Goal: Find specific page/section: Find specific page/section

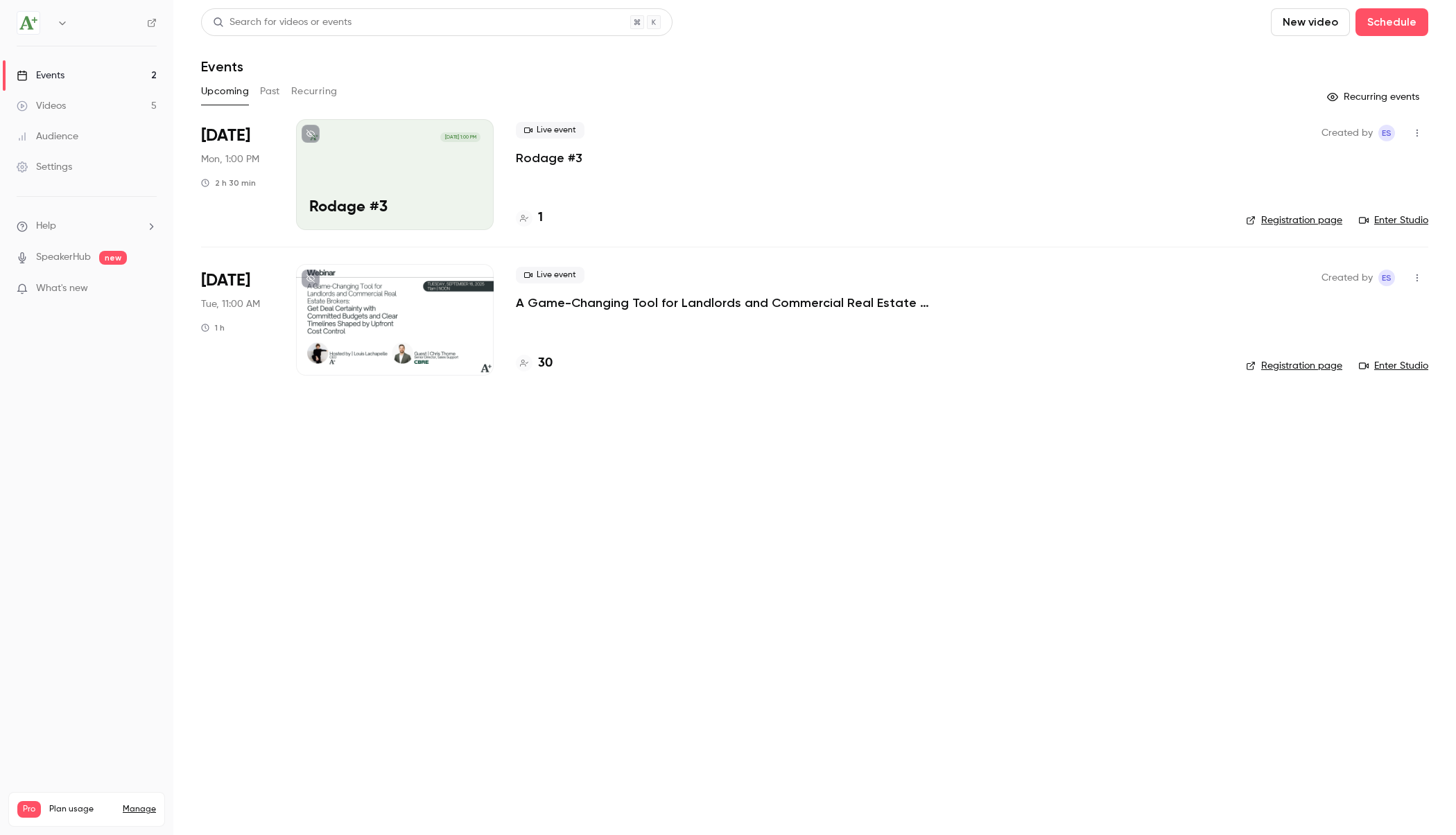
click at [370, 314] on div at bounding box center [394, 319] width 198 height 111
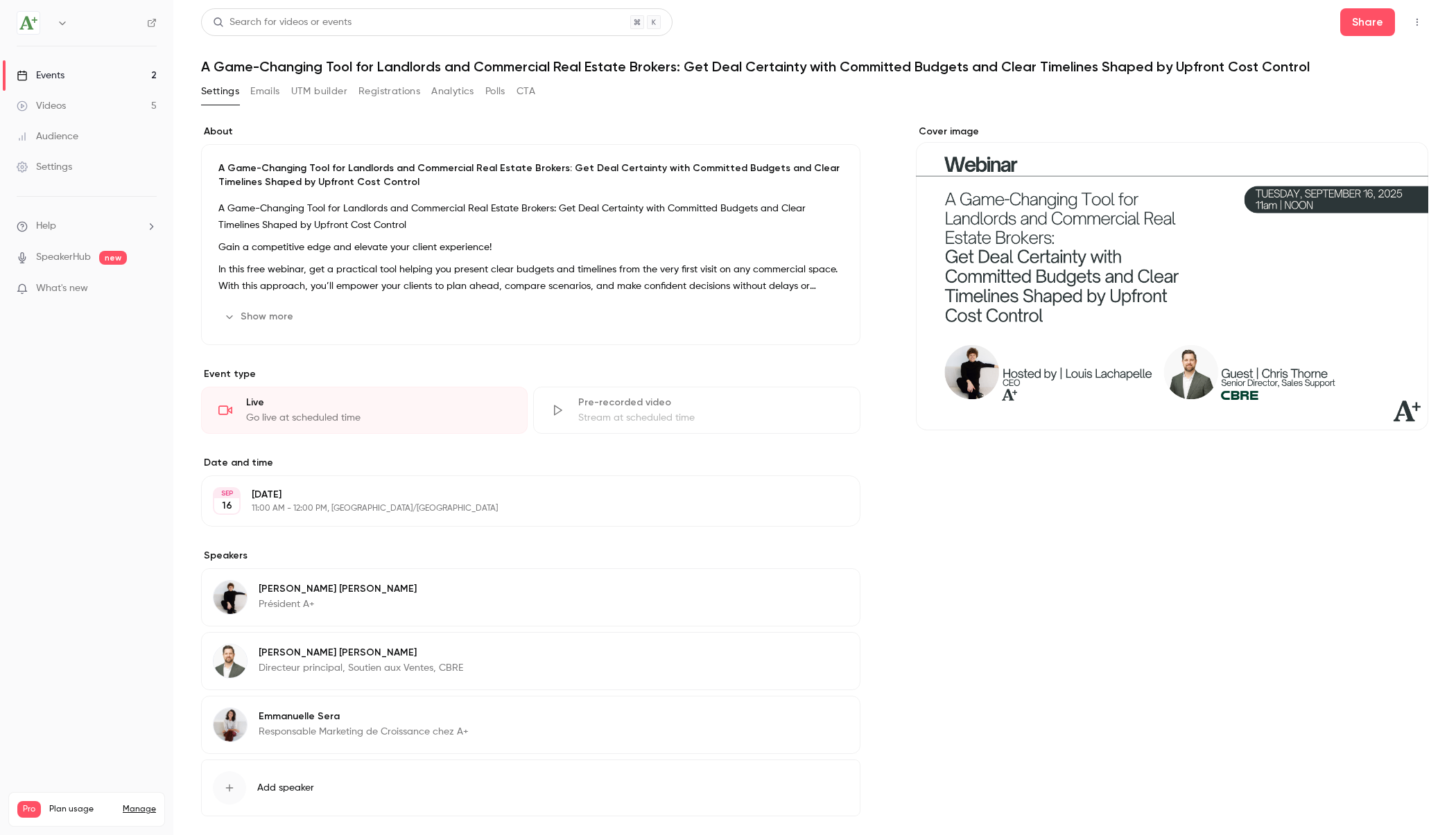
click at [376, 93] on button "Registrations" at bounding box center [390, 91] width 62 height 22
